Goal: Task Accomplishment & Management: Complete application form

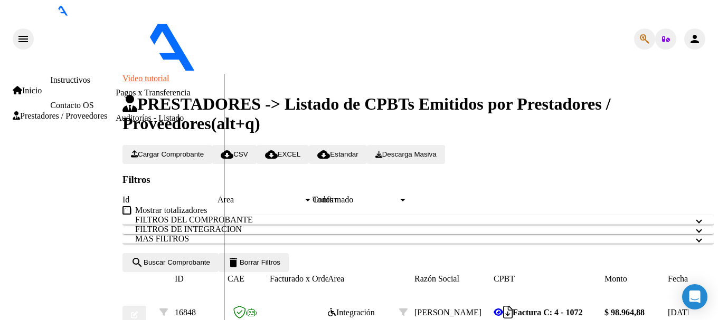
click at [203, 150] on span "Cargar Comprobante" at bounding box center [167, 154] width 73 height 8
type input "202508"
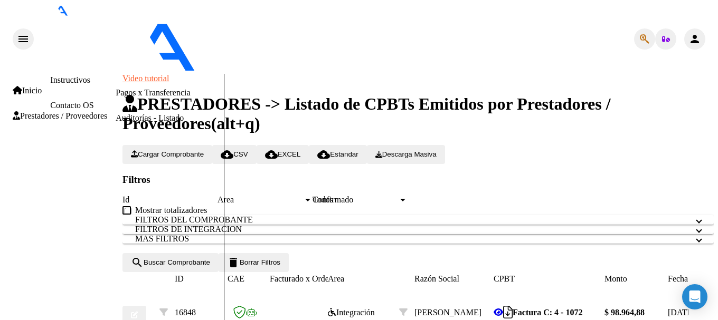
scroll to position [643, 0]
type input "[DATE]"
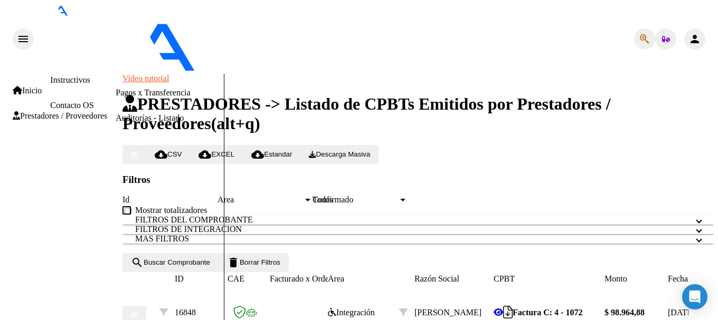
type input "Asistencia Agosto 2025"
type input "C:\fakepath\Asist agosto 2025 [PERSON_NAME][GEOGRAPHIC_DATA]pdf"
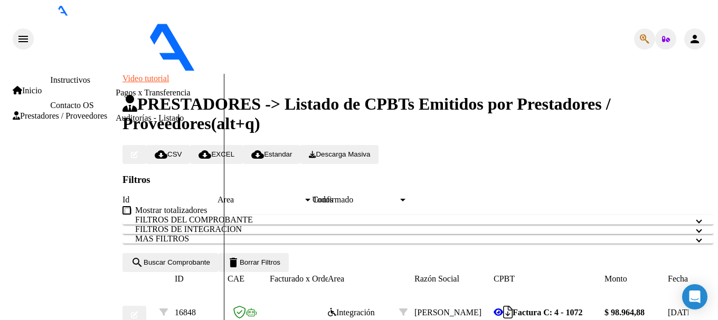
type input "$ 0,00"
